Goal: Navigation & Orientation: Find specific page/section

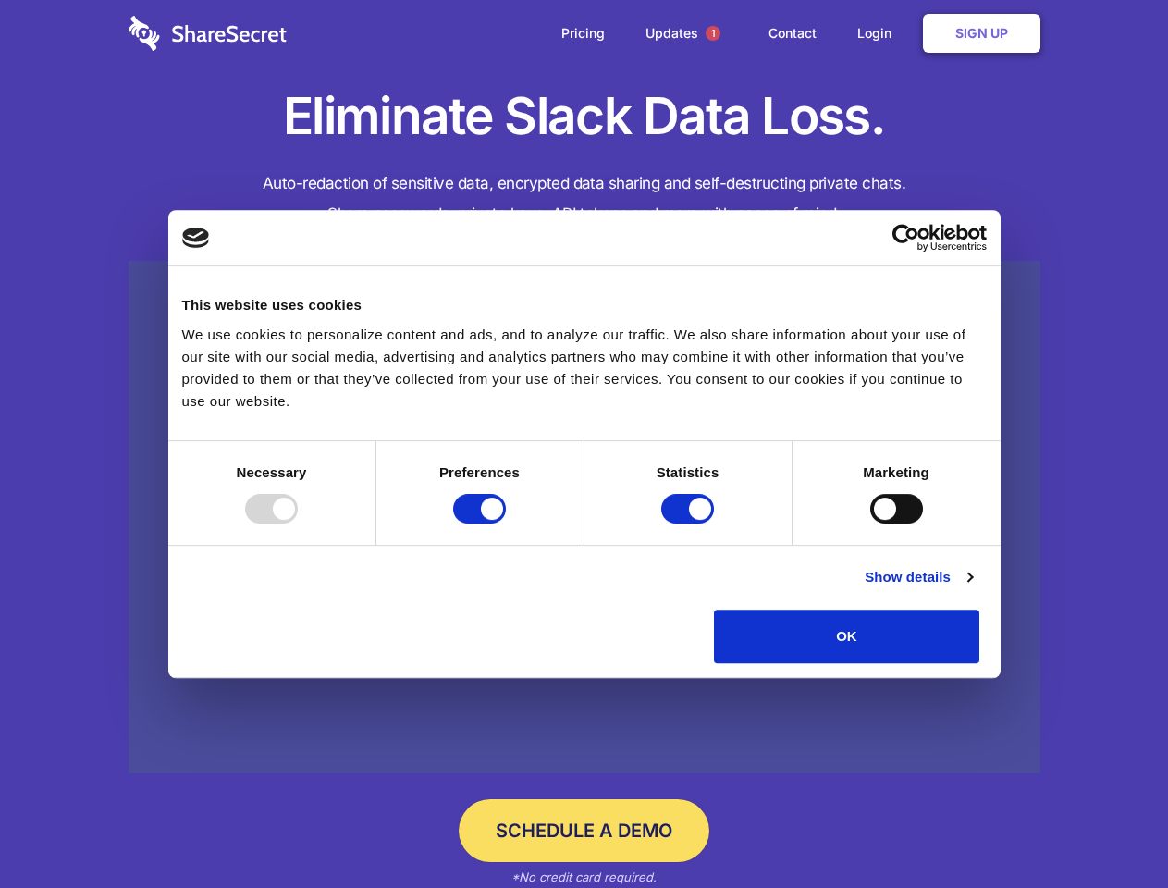
click at [298, 524] on div at bounding box center [271, 509] width 53 height 30
click at [506, 524] on input "Preferences" at bounding box center [479, 509] width 53 height 30
checkbox input "false"
click at [690, 524] on input "Statistics" at bounding box center [687, 509] width 53 height 30
checkbox input "false"
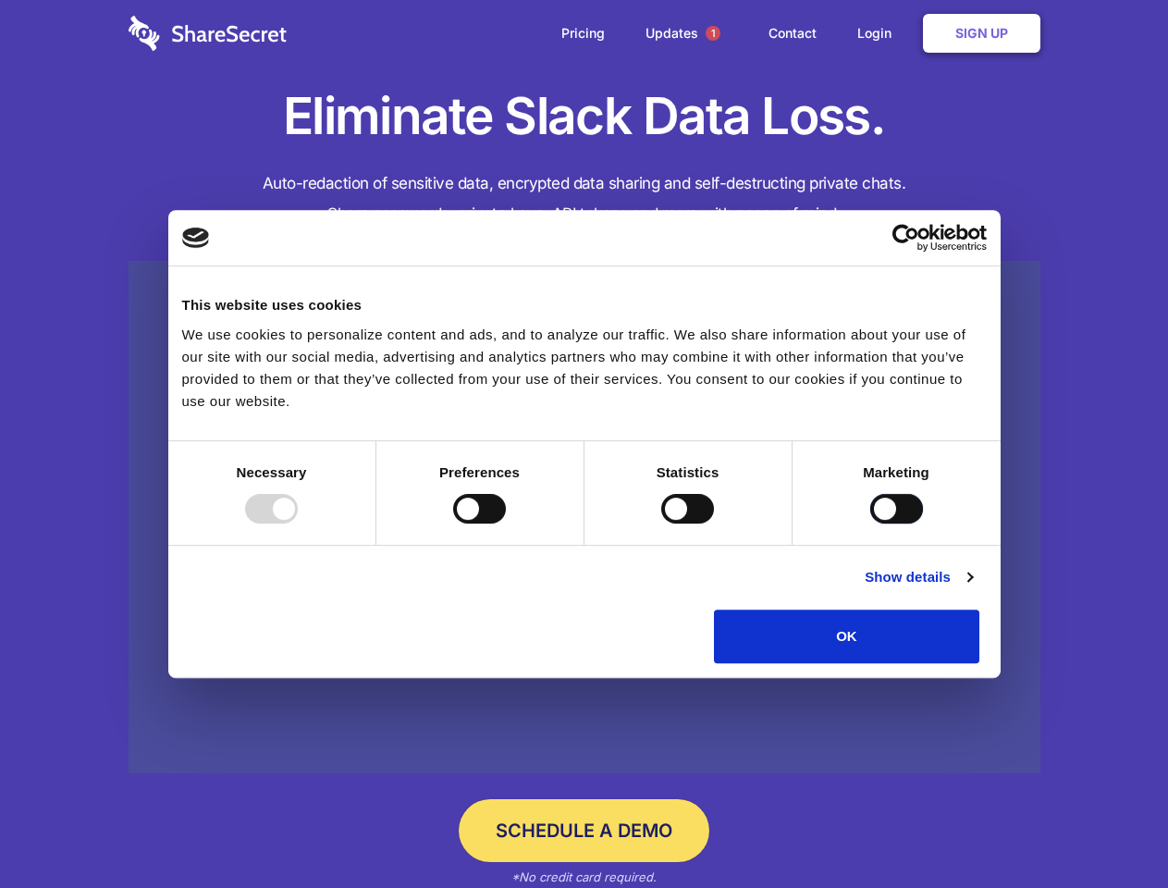
click at [870, 524] on input "Marketing" at bounding box center [896, 509] width 53 height 30
checkbox input "true"
click at [972, 588] on link "Show details" at bounding box center [918, 577] width 107 height 22
click at [0, 0] on li "Necessary 7 Necessary cookies help make a website usable by enabling basic func…" at bounding box center [0, 0] width 0 height 0
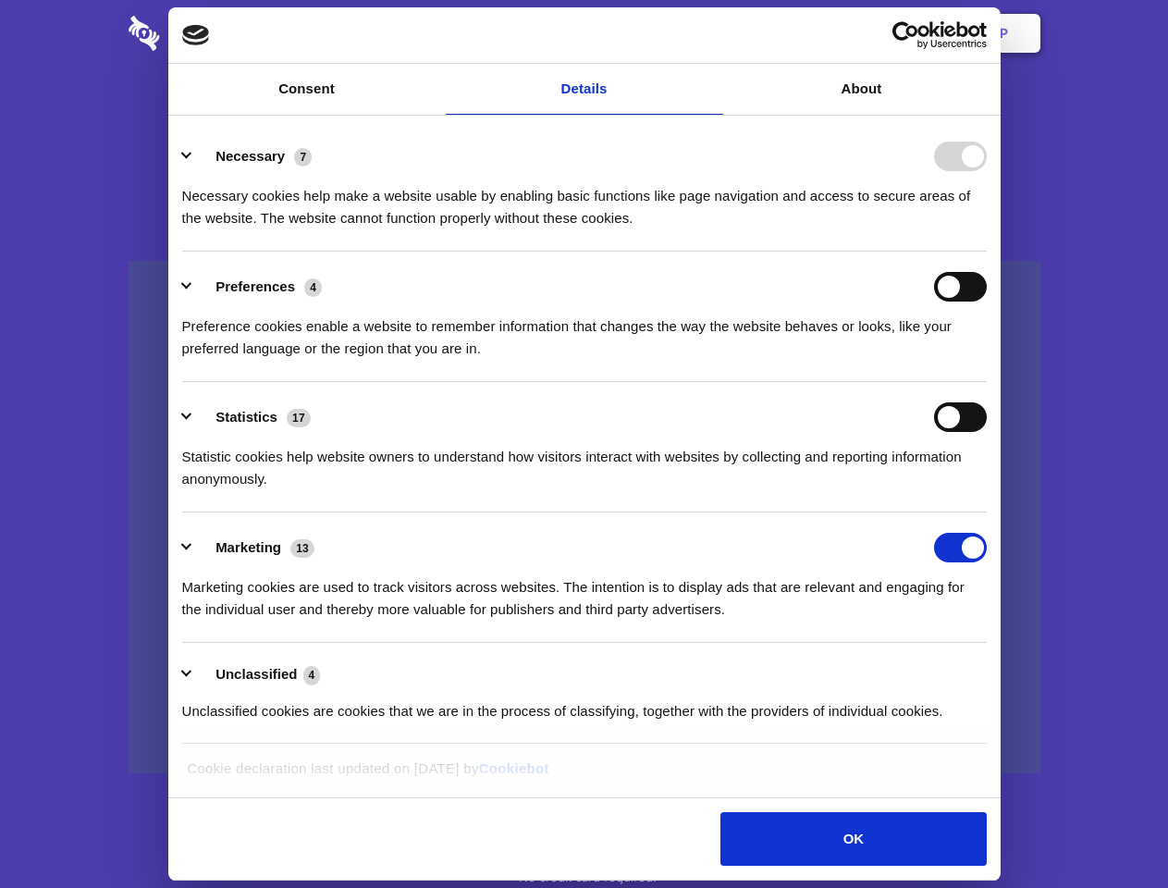
click at [712, 33] on span "1" at bounding box center [713, 33] width 15 height 15
